Goal: Find contact information: Find contact information

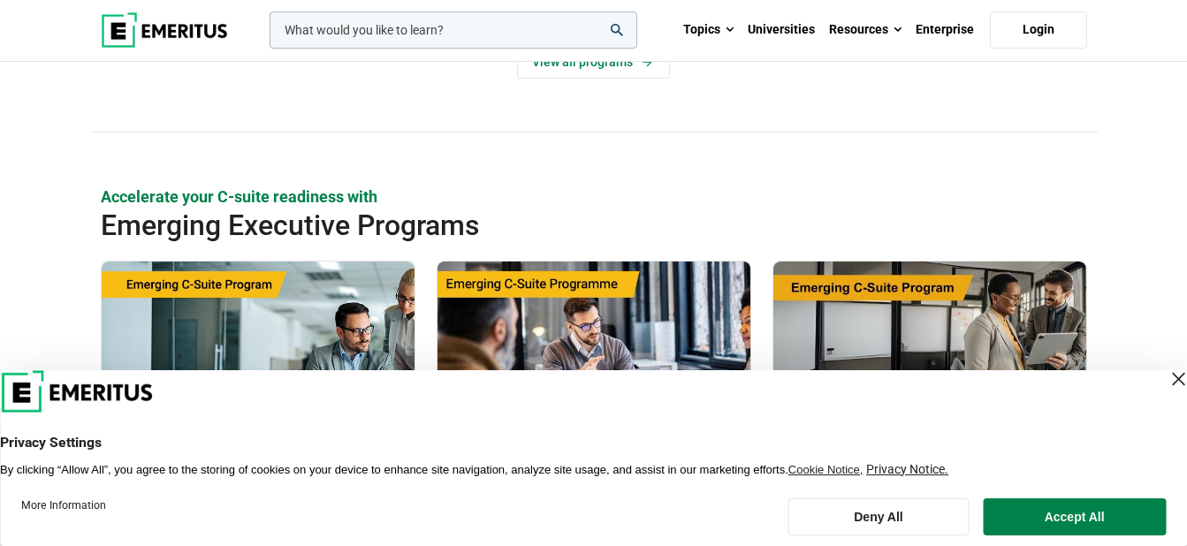
scroll to position [707, 0]
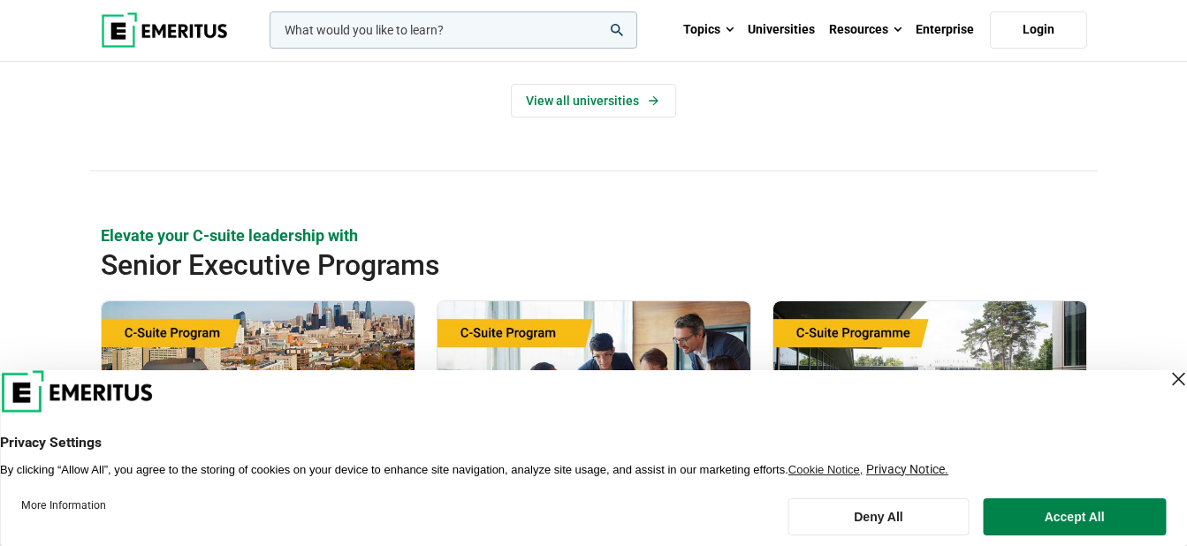
scroll to position [619, 0]
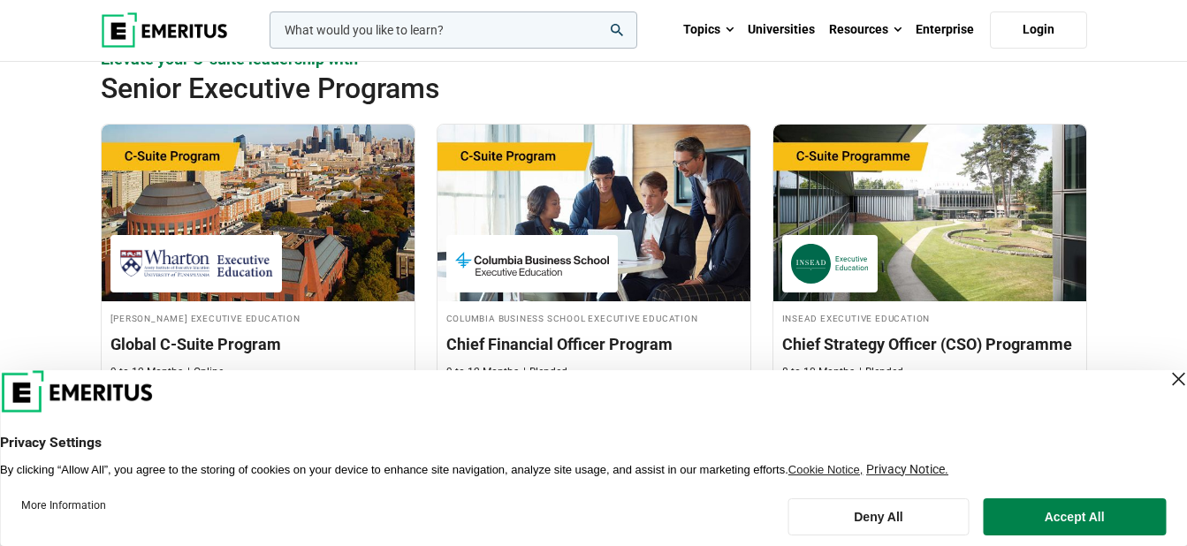
drag, startPoint x: 1159, startPoint y: 378, endPoint x: 1150, endPoint y: 358, distance: 22.2
click at [1166, 378] on div "Close Layer" at bounding box center [1178, 379] width 25 height 25
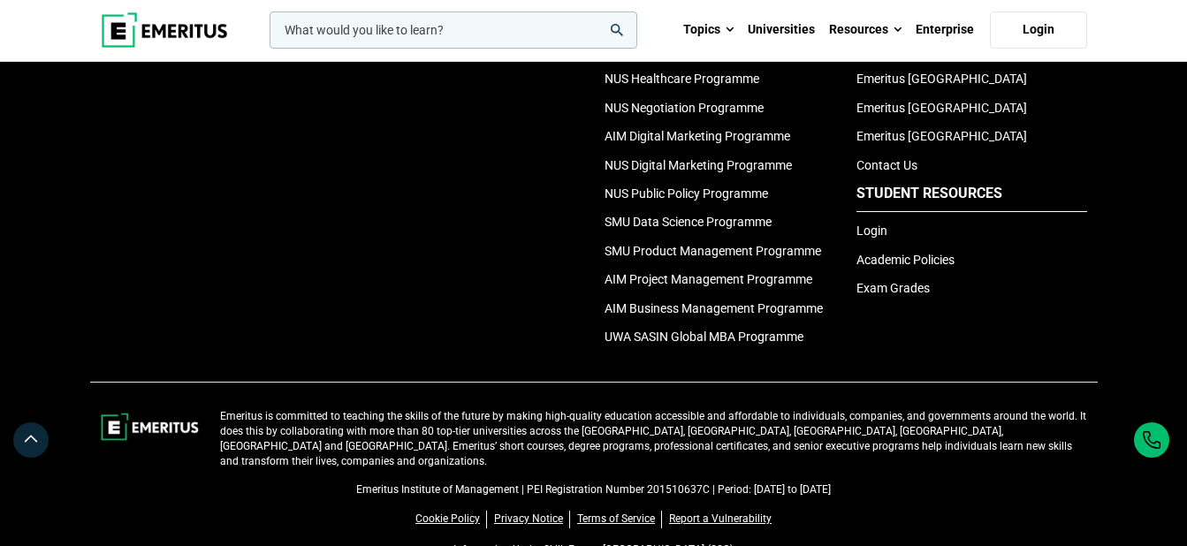
scroll to position [2472, 0]
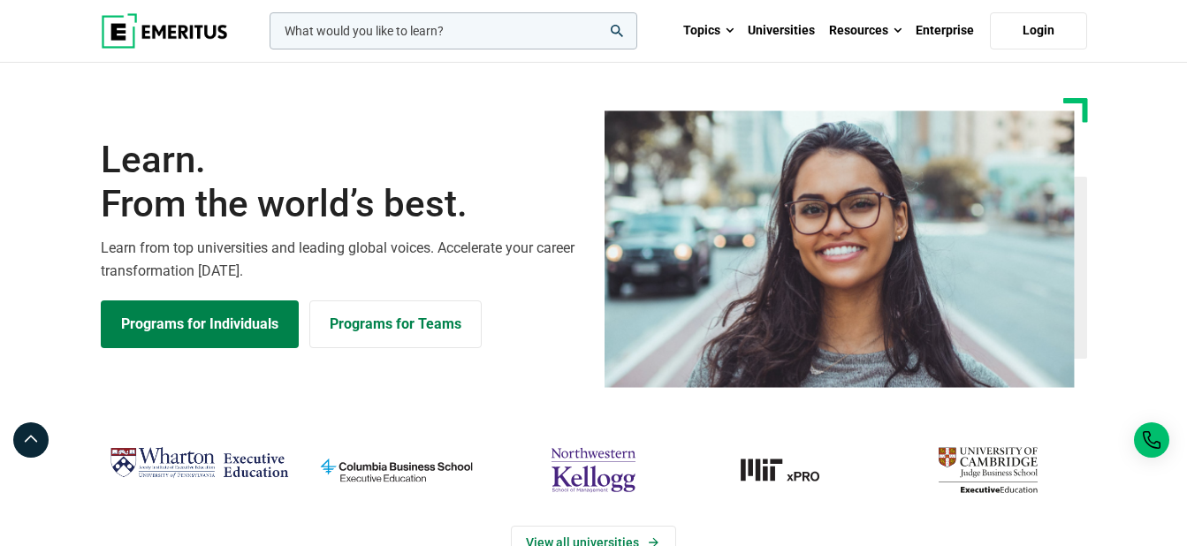
click at [441, 113] on div "Learn. From the world’s best. Learn from top universities and leading global vo…" at bounding box center [594, 243] width 1008 height 290
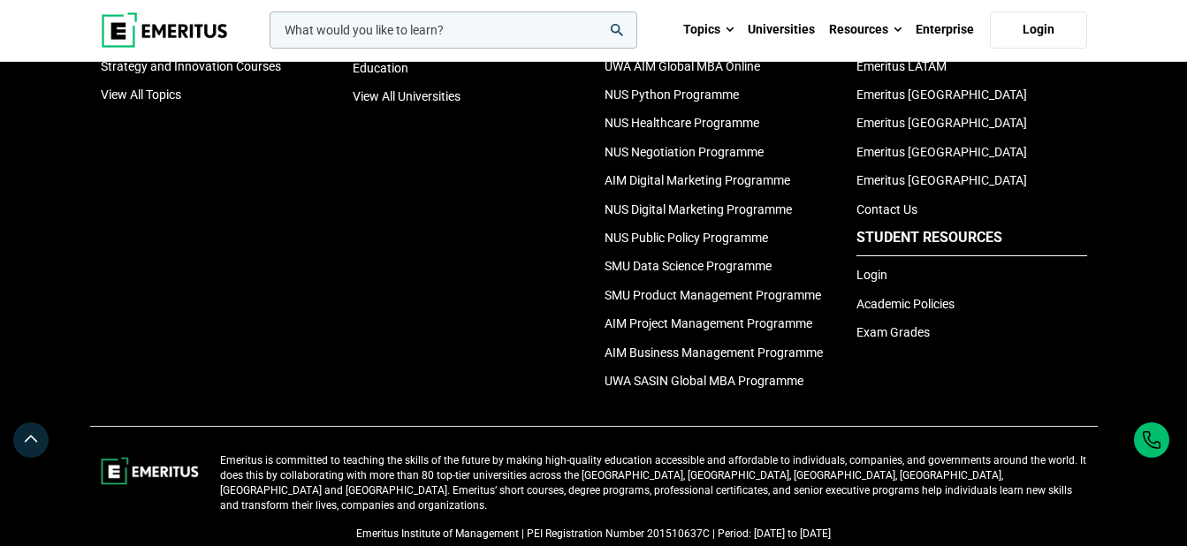
scroll to position [6071, 0]
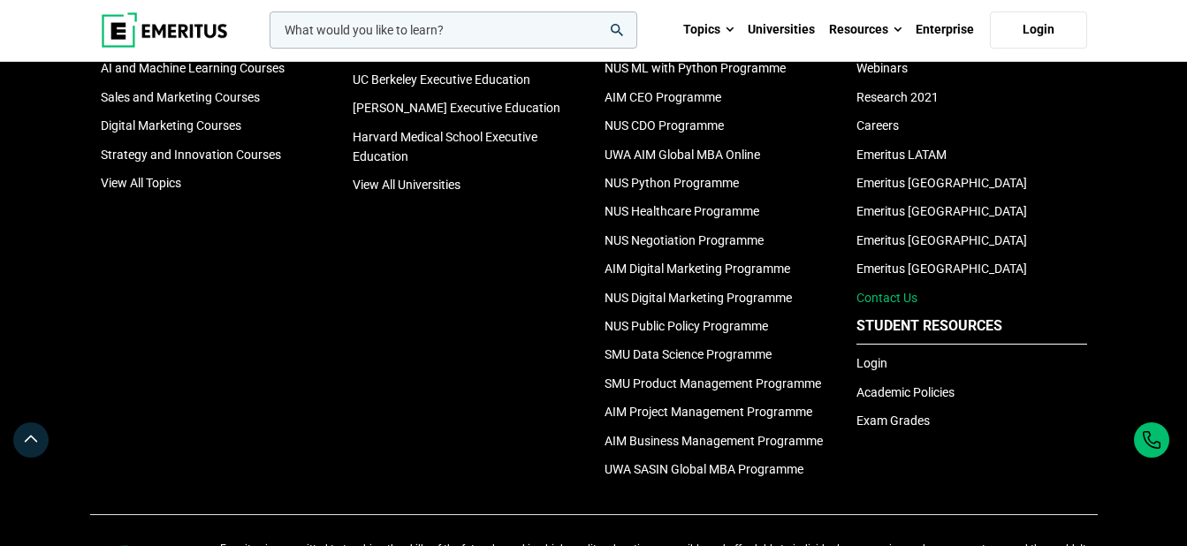
click at [865, 305] on link "Contact Us" at bounding box center [887, 298] width 61 height 14
